Goal: Transaction & Acquisition: Book appointment/travel/reservation

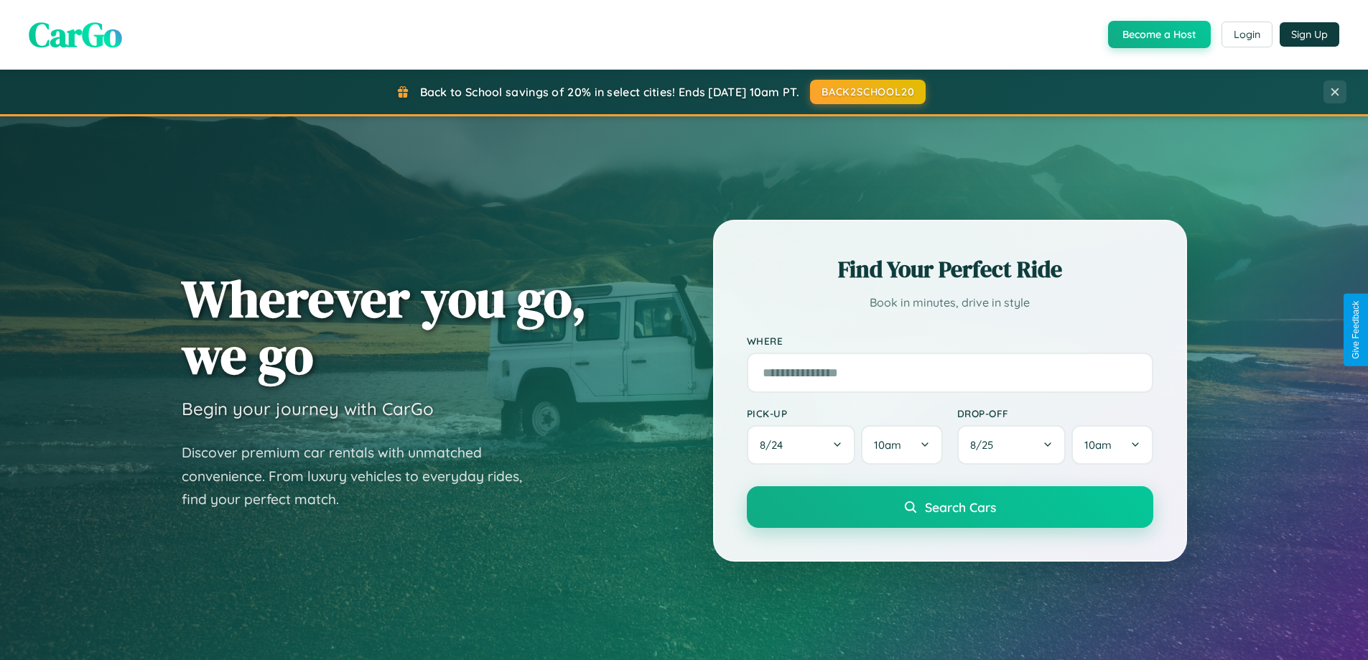
scroll to position [988, 0]
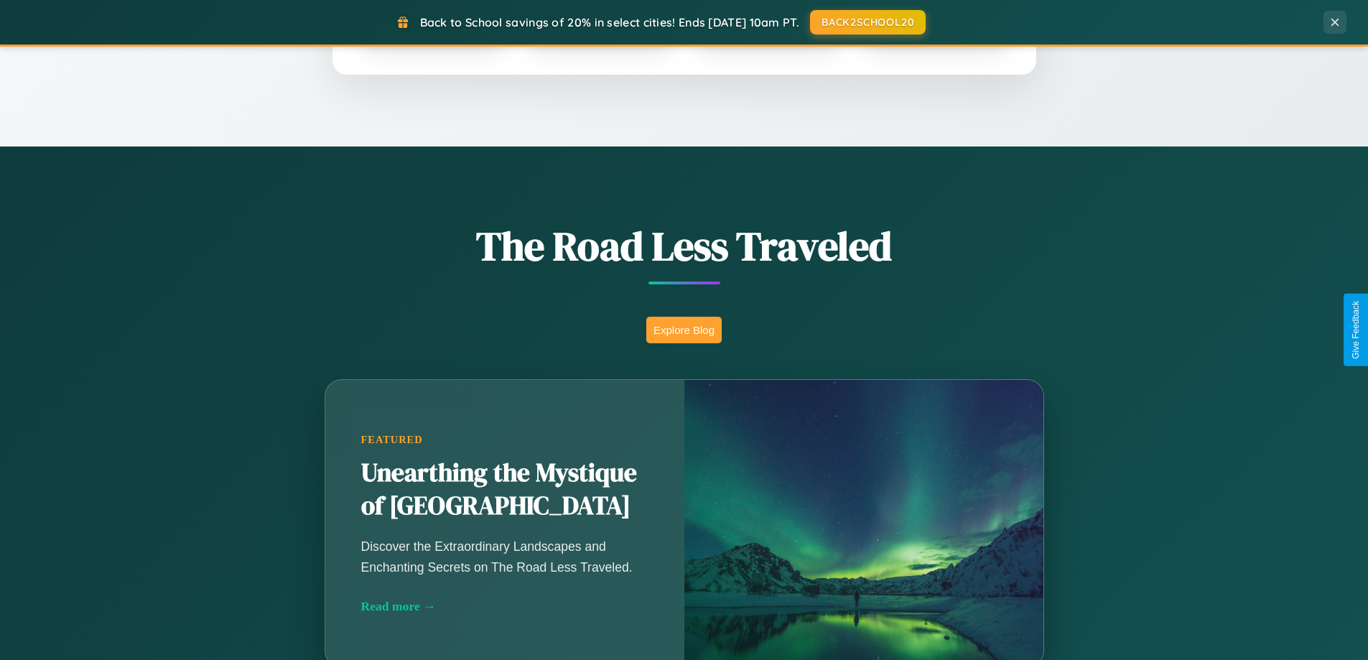
click at [684, 330] on button "Explore Blog" at bounding box center [683, 330] width 75 height 27
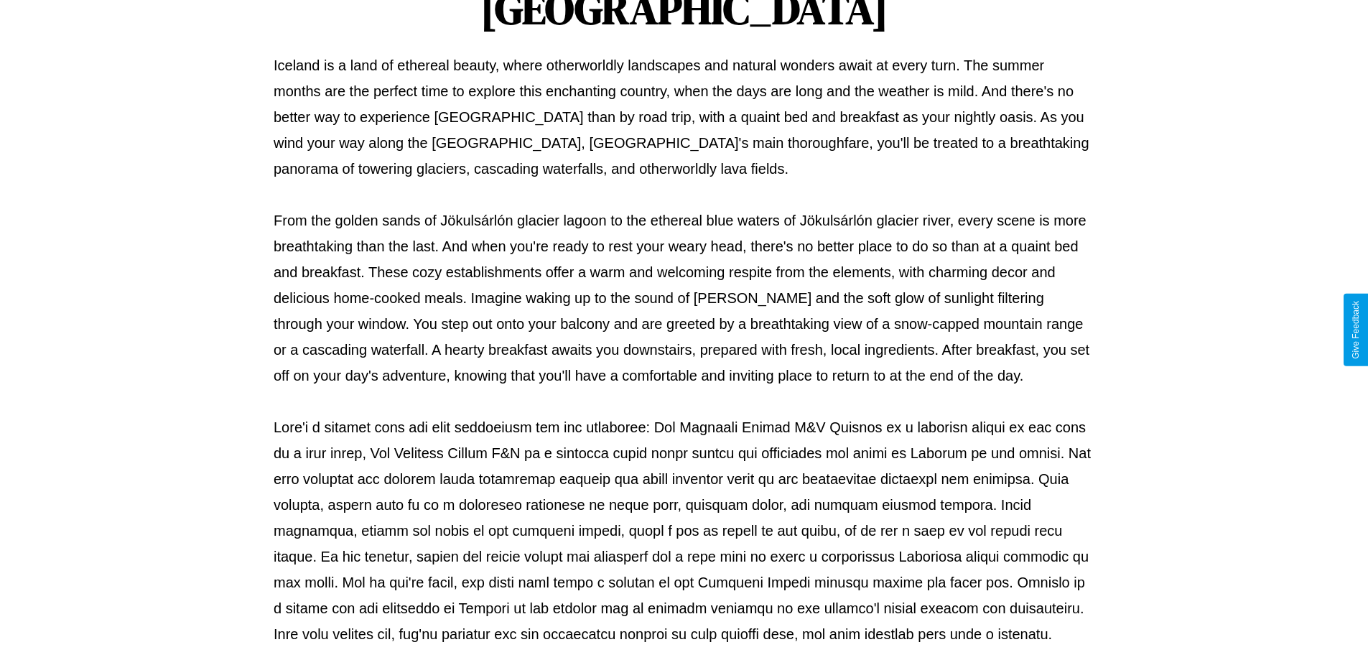
scroll to position [465, 0]
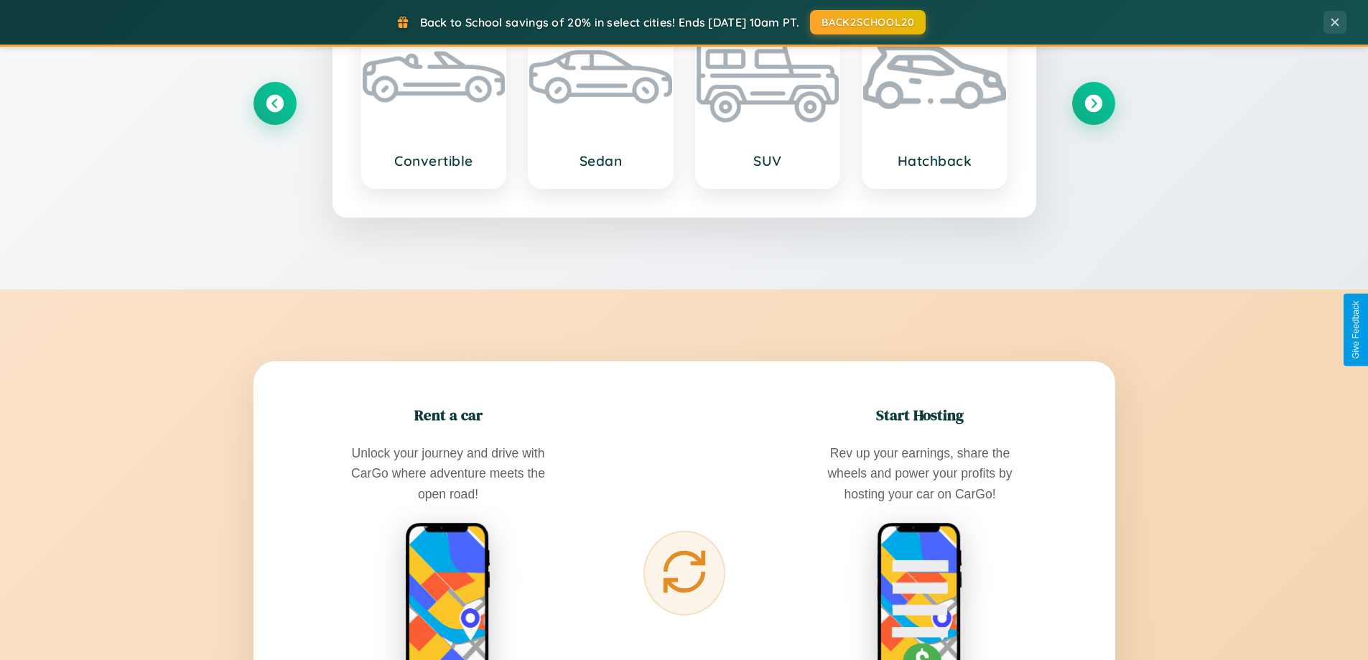
scroll to position [2308, 0]
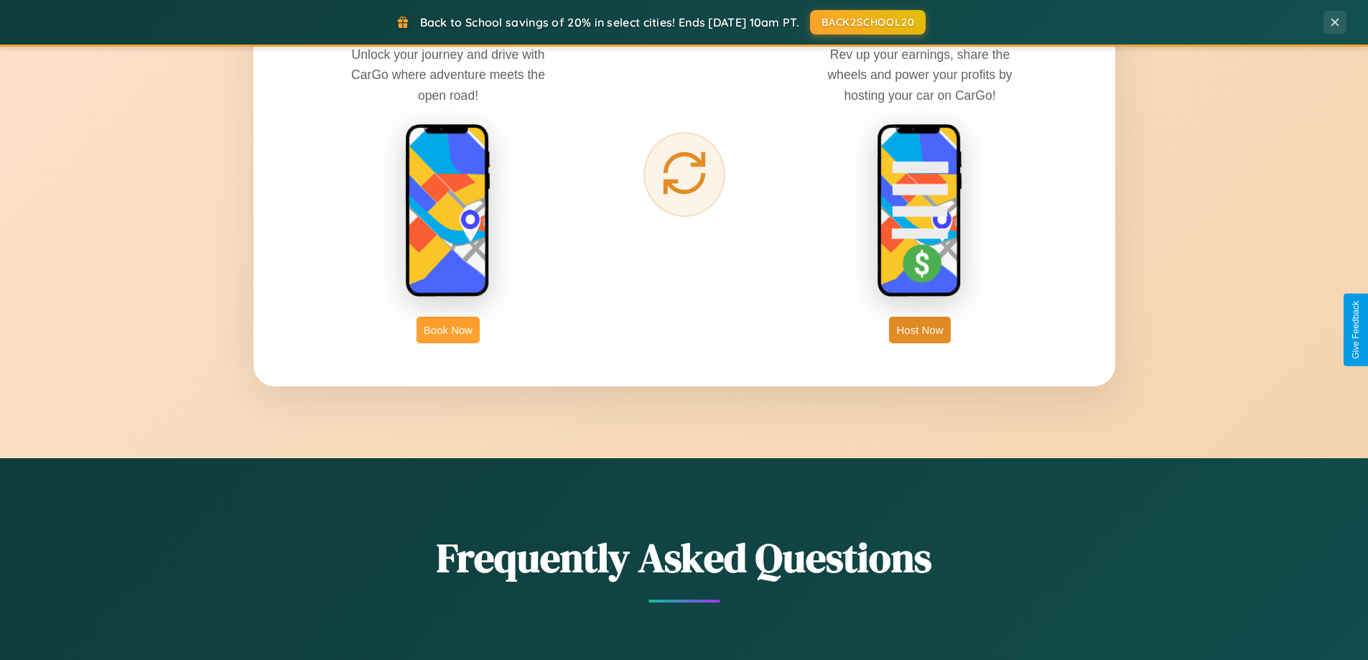
click at [448, 330] on button "Book Now" at bounding box center [448, 330] width 63 height 27
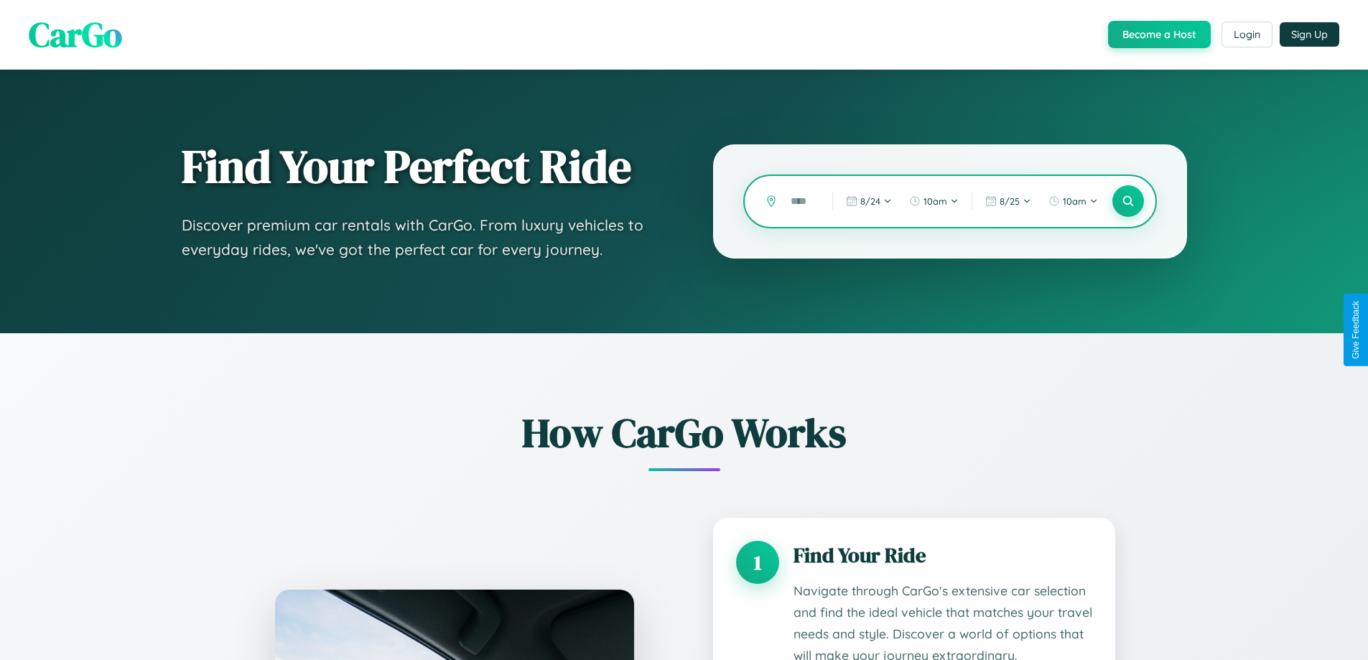
click at [801, 201] on input "text" at bounding box center [801, 201] width 34 height 25
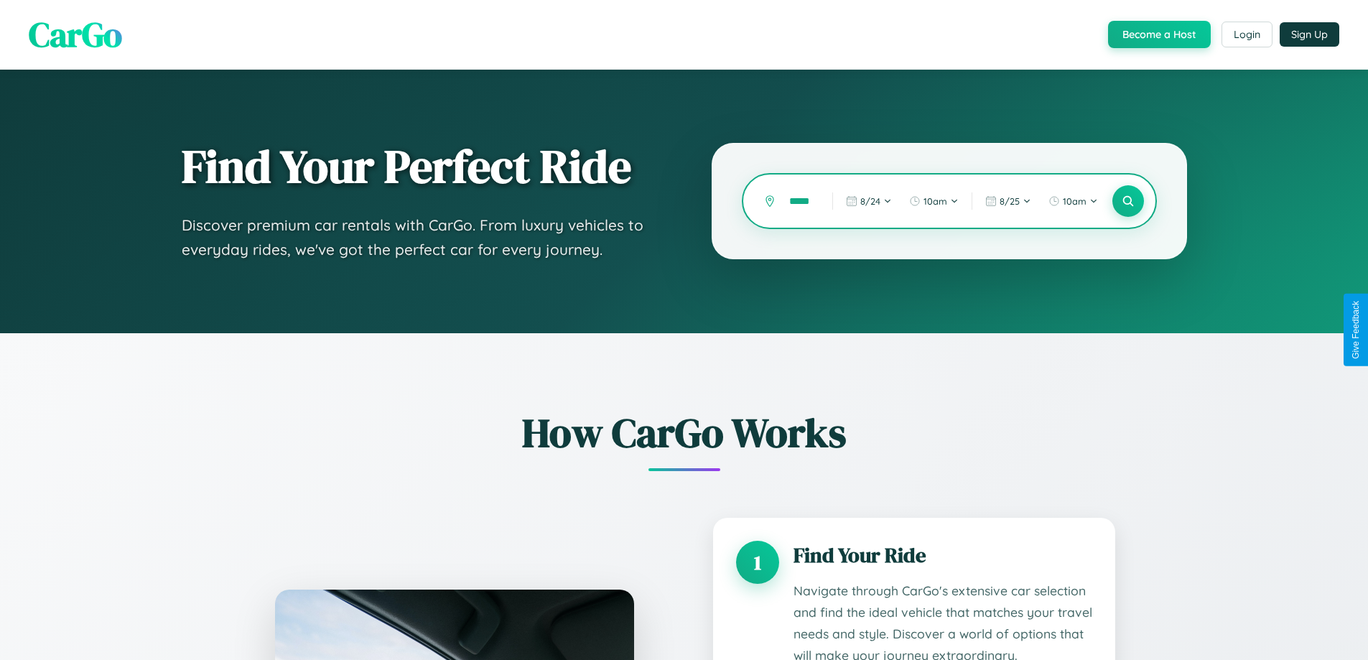
scroll to position [0, 14]
type input "******"
click at [1128, 201] on icon at bounding box center [1128, 202] width 14 height 14
